Goal: Information Seeking & Learning: Learn about a topic

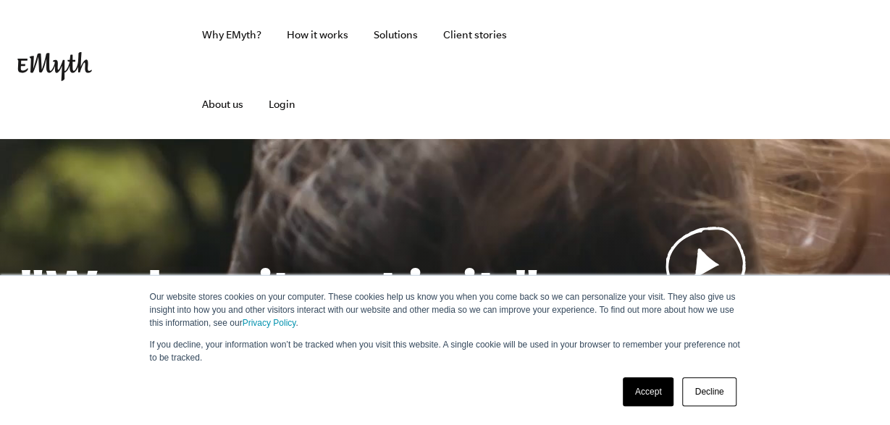
click at [395, 41] on link "Solutions" at bounding box center [395, 35] width 67 height 70
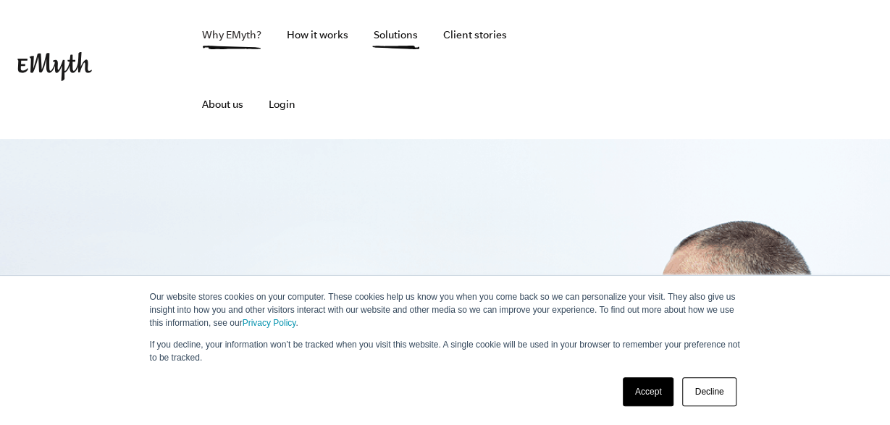
click at [243, 37] on link "Why EMyth?" at bounding box center [231, 35] width 83 height 70
